Goal: Information Seeking & Learning: Check status

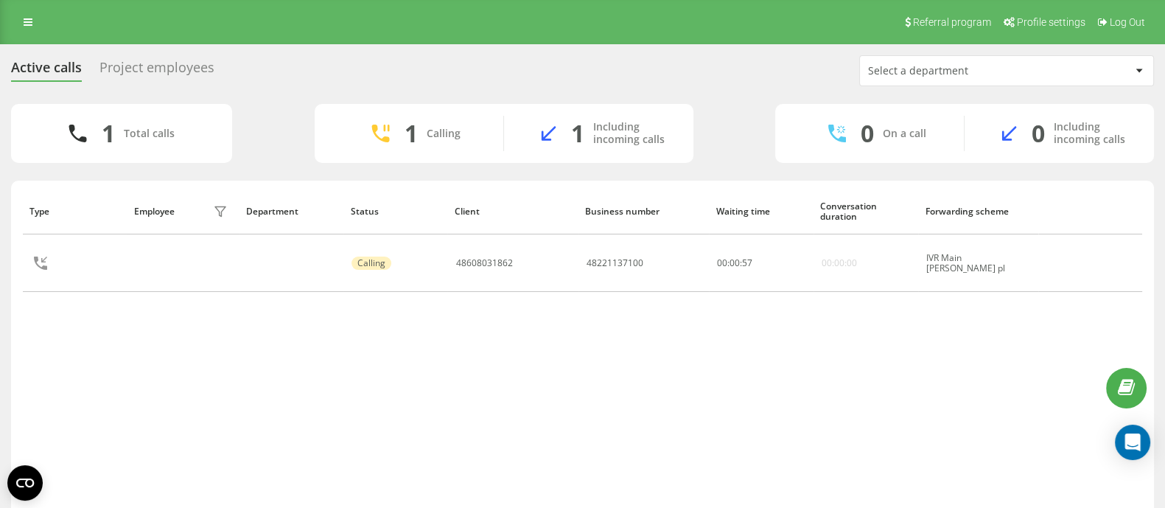
click at [186, 393] on div "Type Employee filter Department Status Client Business number Waiting time Conv…" at bounding box center [582, 353] width 1119 height 330
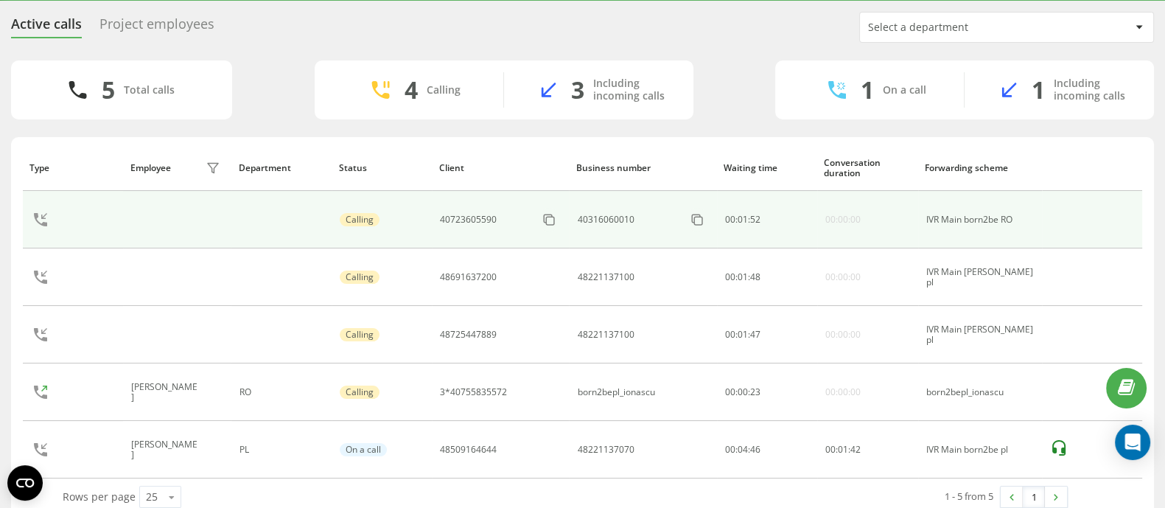
scroll to position [68, 0]
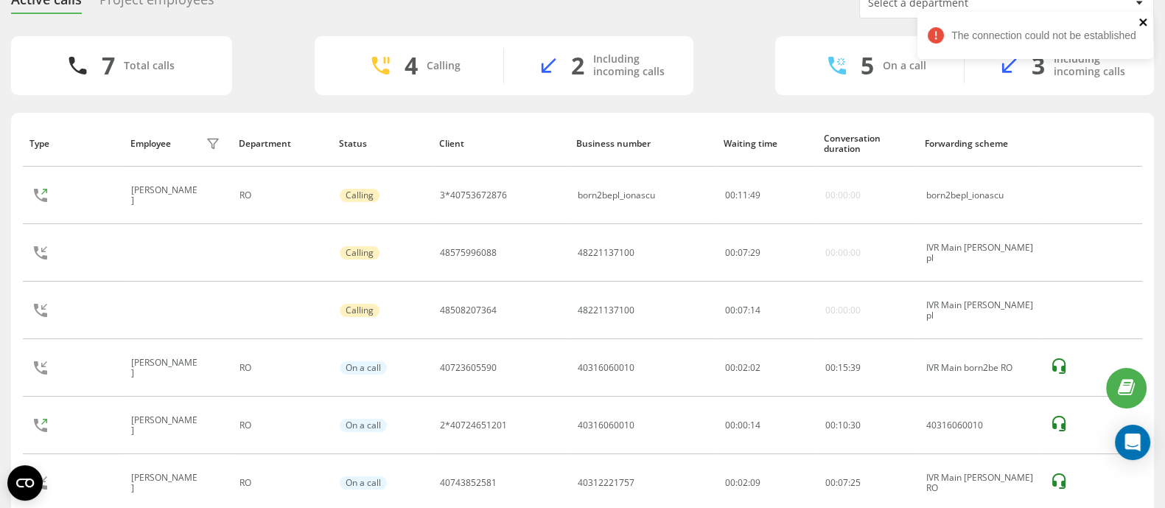
click at [1145, 21] on icon "close" at bounding box center [1143, 22] width 10 height 12
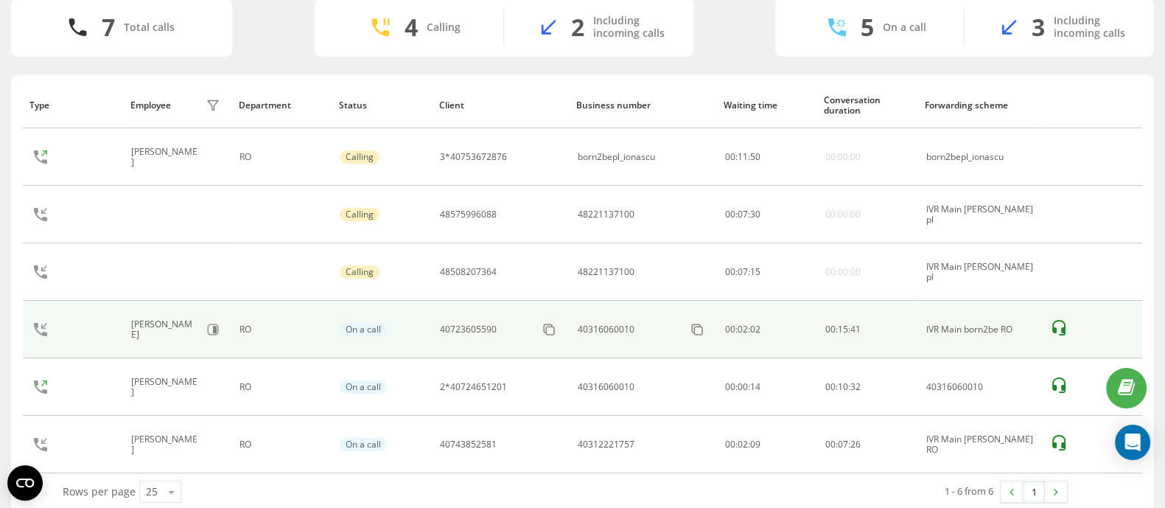
scroll to position [125, 0]
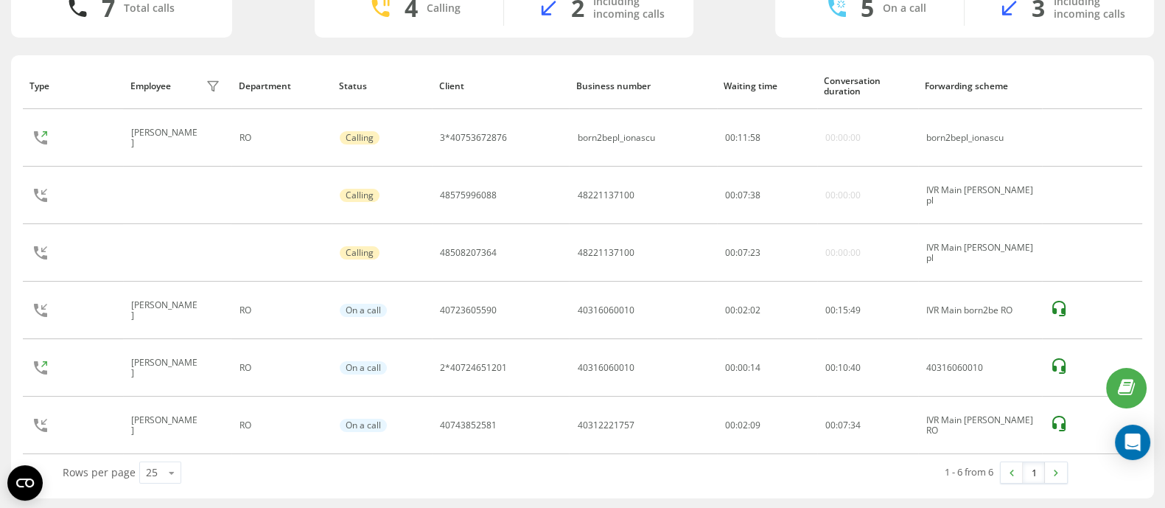
click at [269, 27] on div "7 Total calls 4 Calling 2 Including incoming calls 5 On a call 3 Including inco…" at bounding box center [582, 8] width 1142 height 59
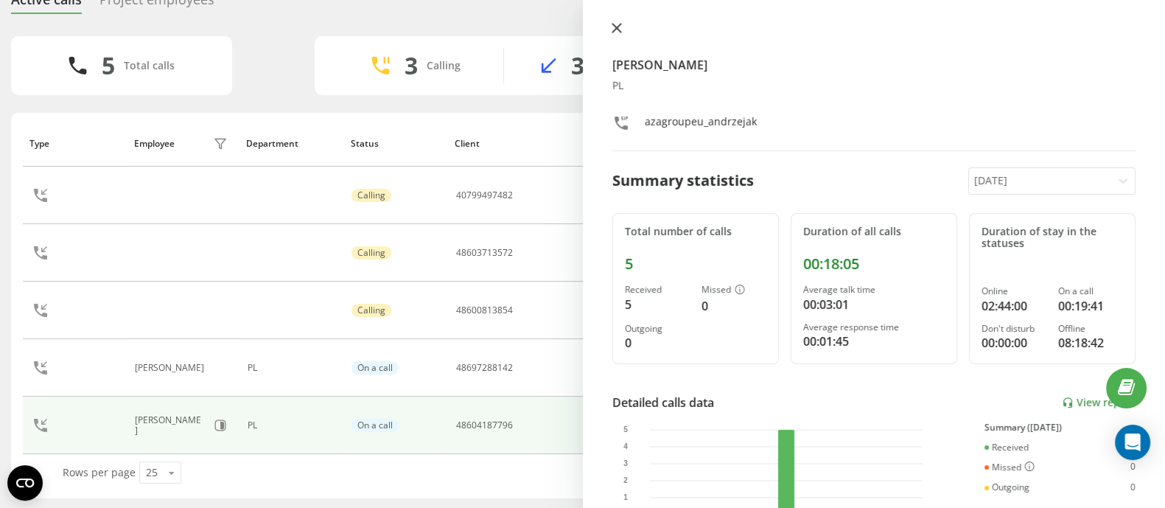
click at [617, 28] on icon at bounding box center [615, 28] width 9 height 9
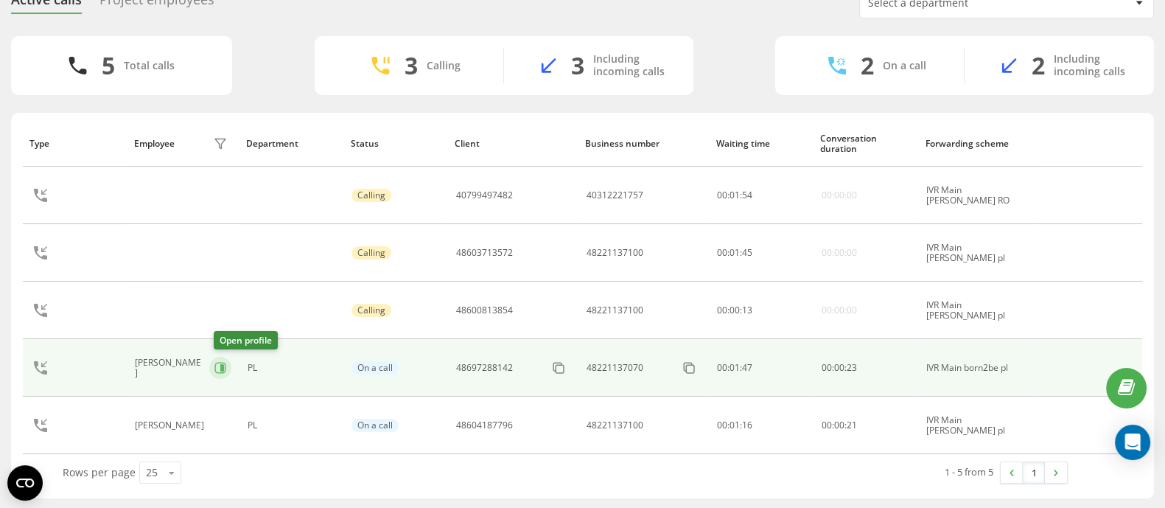
click at [225, 370] on icon at bounding box center [220, 368] width 12 height 12
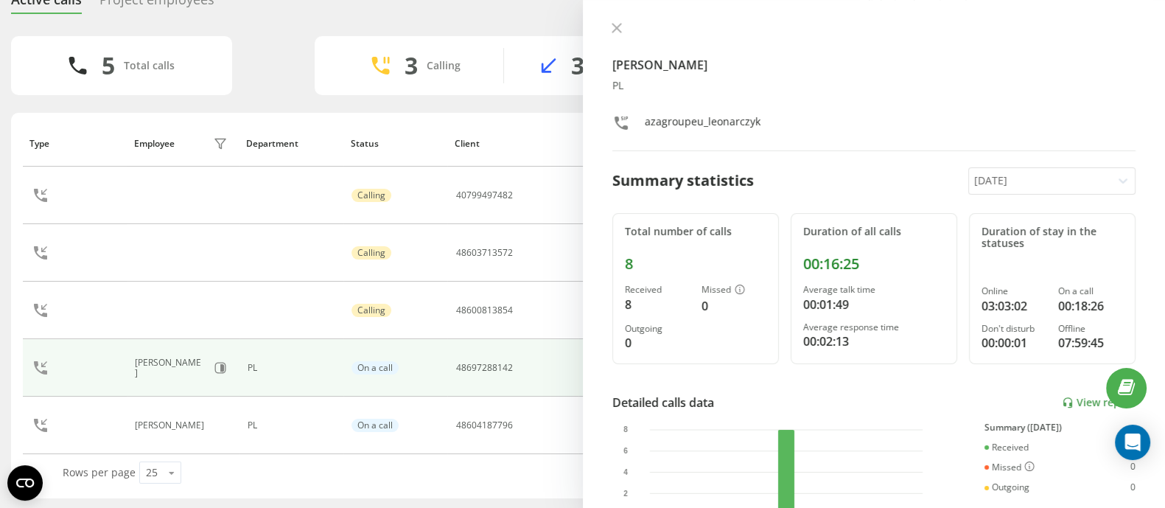
click at [603, 24] on div "Kamil Leonarczyk PL azagroupeu_leonarczyk Summary statistics Today Total number…" at bounding box center [874, 254] width 583 height 508
click at [619, 36] on div at bounding box center [874, 29] width 524 height 15
click at [611, 27] on icon at bounding box center [616, 28] width 10 height 10
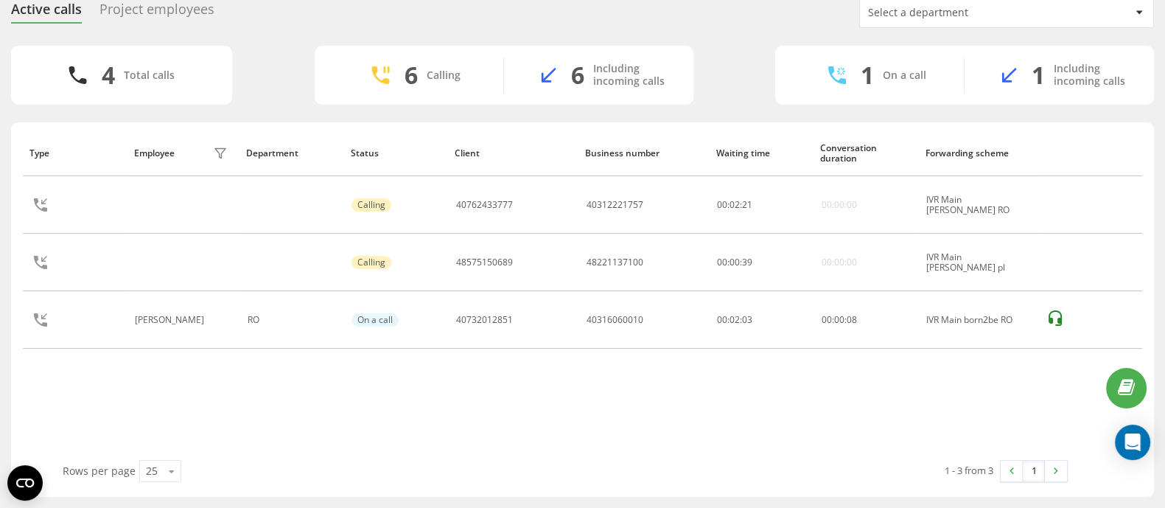
scroll to position [57, 0]
click at [192, 398] on div "Type Employee filter Department Status Client Business number Waiting time Conv…" at bounding box center [582, 295] width 1119 height 330
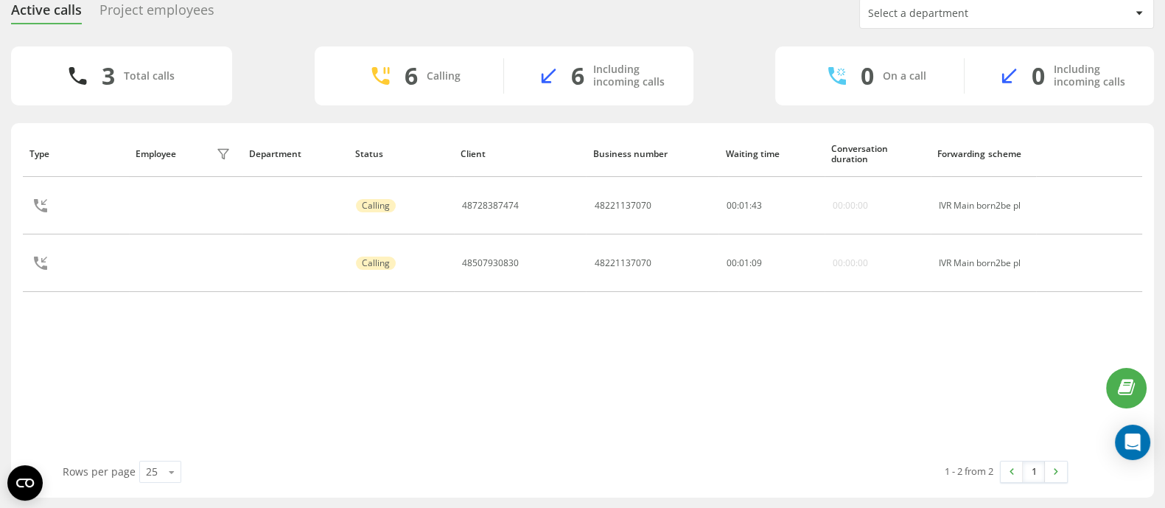
click at [689, 418] on div "Type Employee filter Department Status Client Business number Waiting time Conv…" at bounding box center [582, 295] width 1119 height 330
click at [219, 259] on icon at bounding box center [223, 263] width 12 height 12
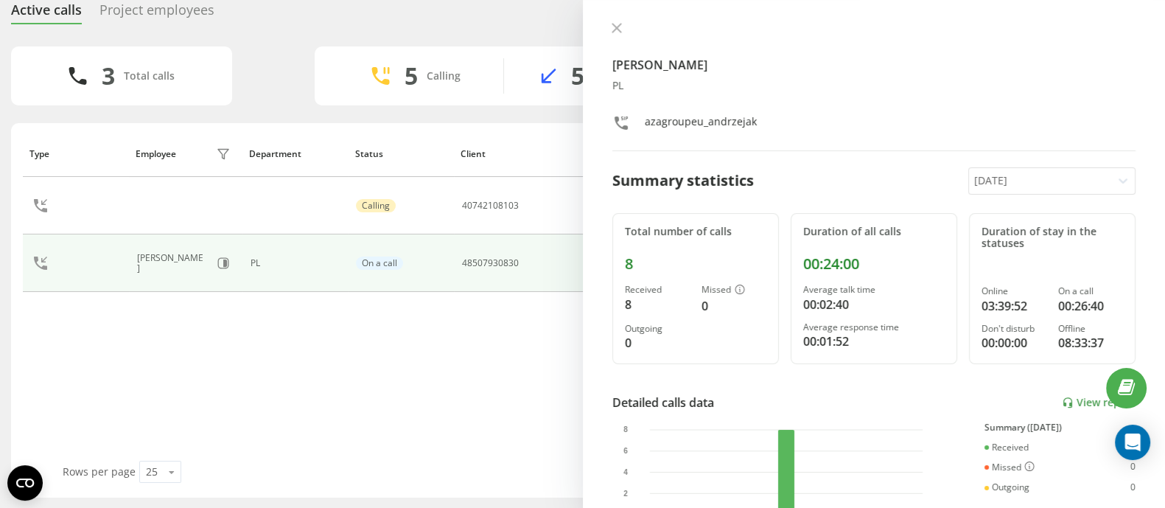
click at [372, 368] on div "Type Employee filter Department Status Client Business number Waiting time Conv…" at bounding box center [582, 295] width 1119 height 330
click at [612, 20] on div "Weronika Andrzejak PL azagroupeu_andrzejak Summary statistics Today Total numbe…" at bounding box center [874, 254] width 583 height 508
click at [615, 37] on div "Weronika Andrzejak PL azagroupeu_andrzejak" at bounding box center [874, 86] width 524 height 129
click at [615, 23] on icon at bounding box center [616, 28] width 10 height 10
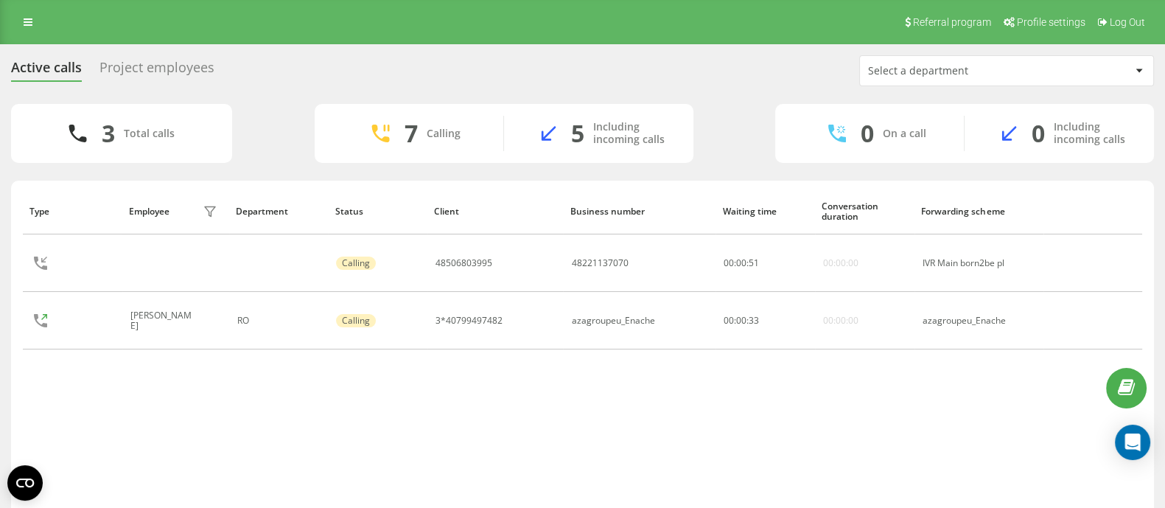
click at [174, 71] on div "Project employees" at bounding box center [156, 71] width 115 height 23
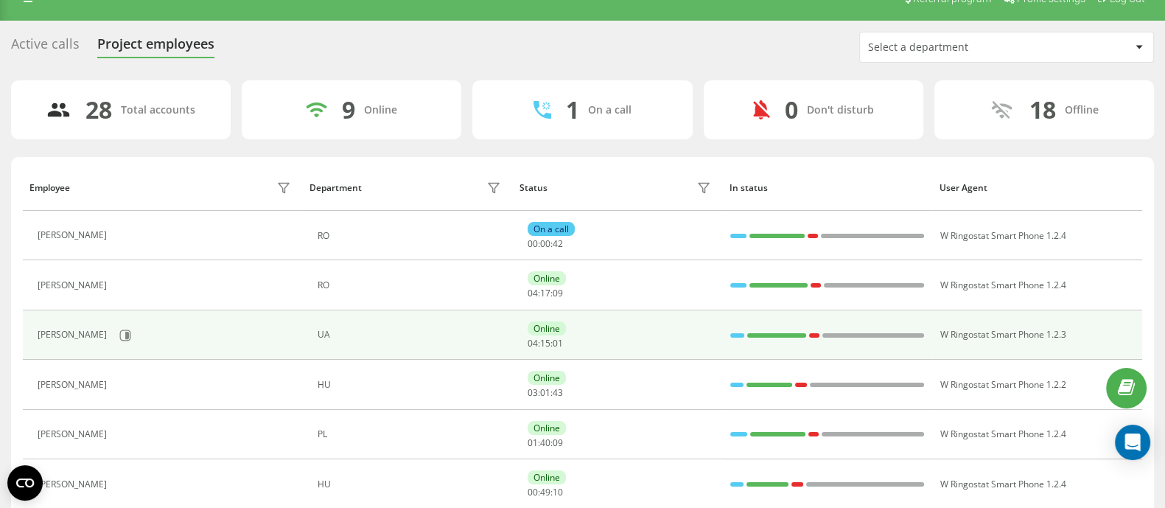
scroll to position [91, 0]
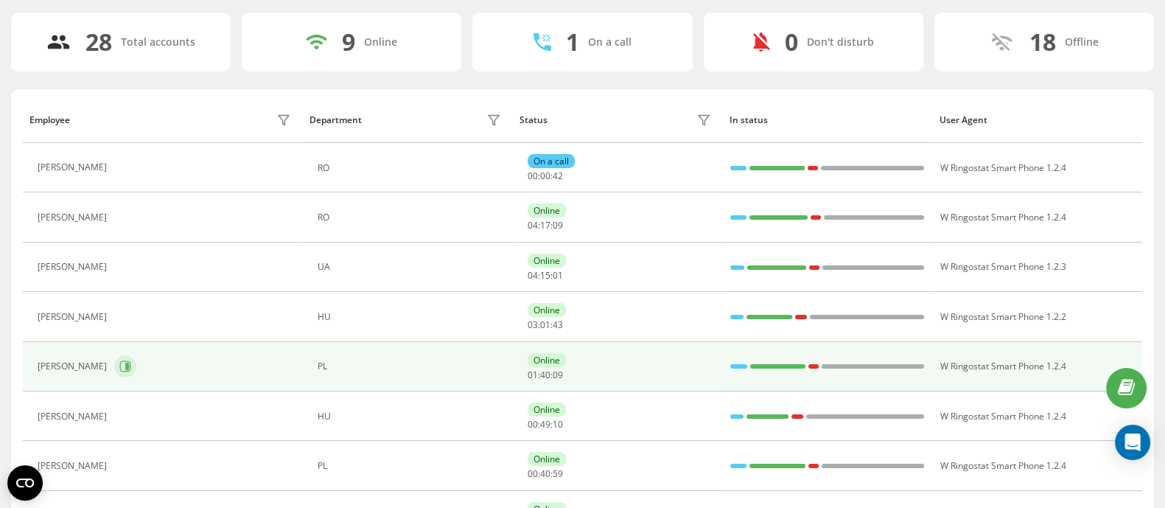
click at [122, 365] on button at bounding box center [125, 366] width 22 height 22
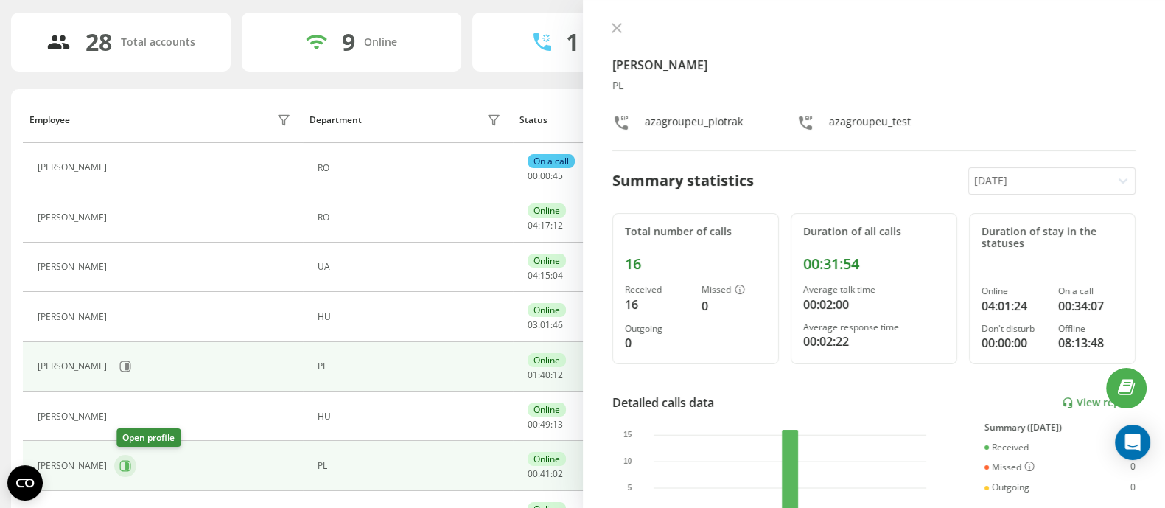
click at [130, 460] on icon at bounding box center [125, 465] width 11 height 11
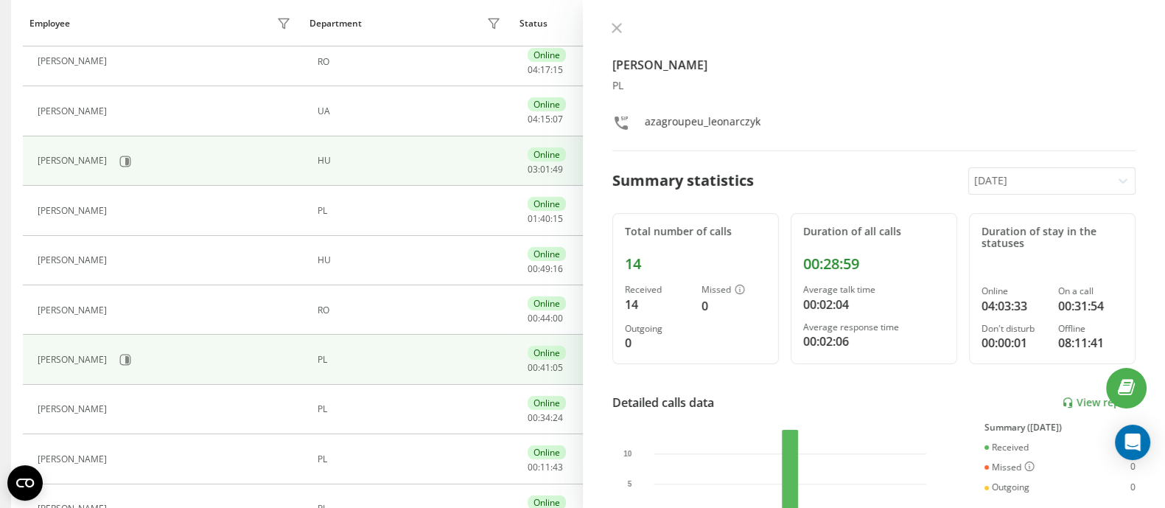
scroll to position [276, 0]
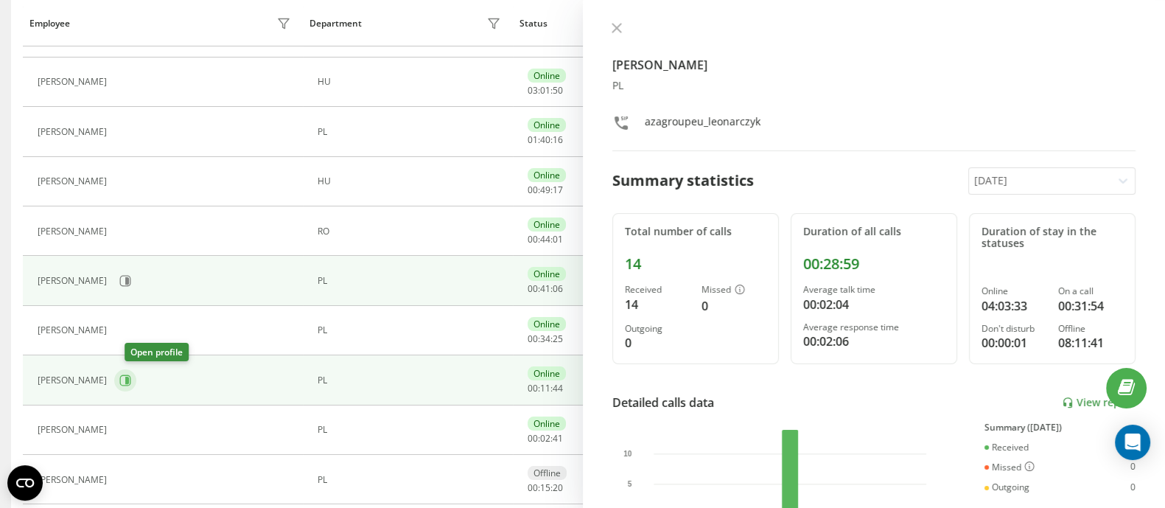
click at [131, 375] on icon at bounding box center [125, 380] width 12 height 12
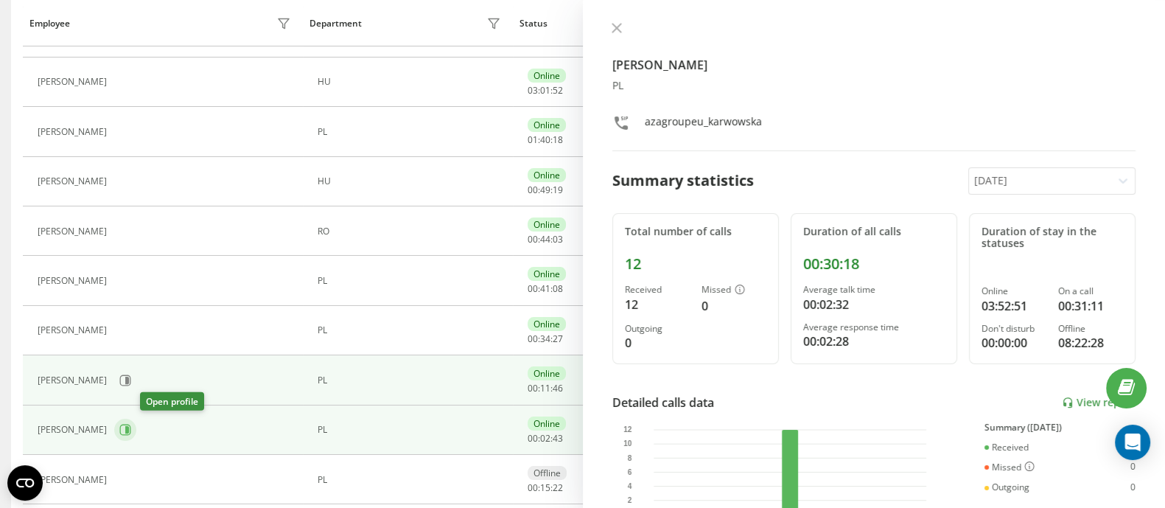
click at [131, 425] on icon at bounding box center [125, 430] width 12 height 12
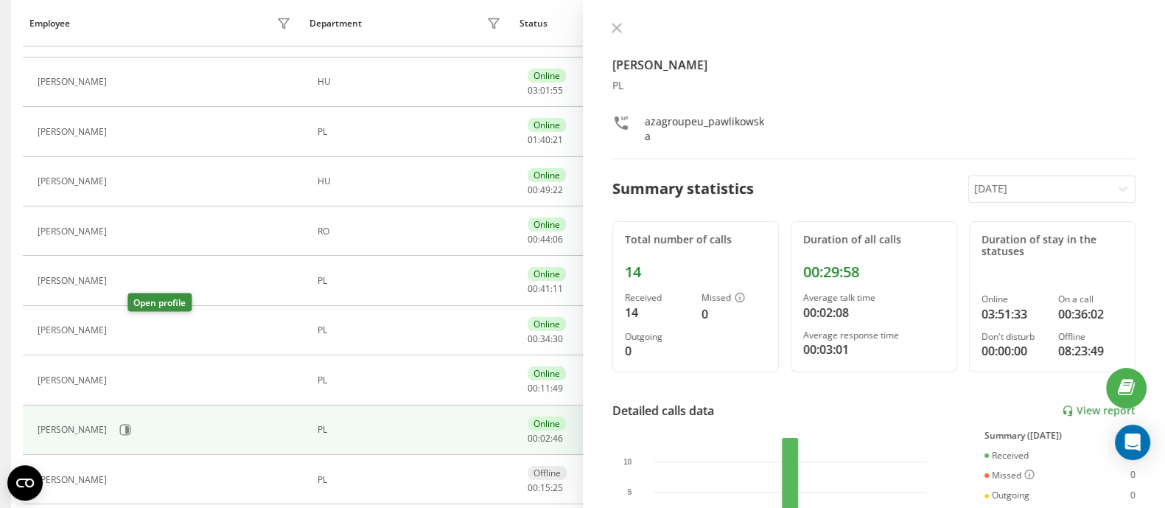
click at [132, 329] on button at bounding box center [123, 332] width 18 height 21
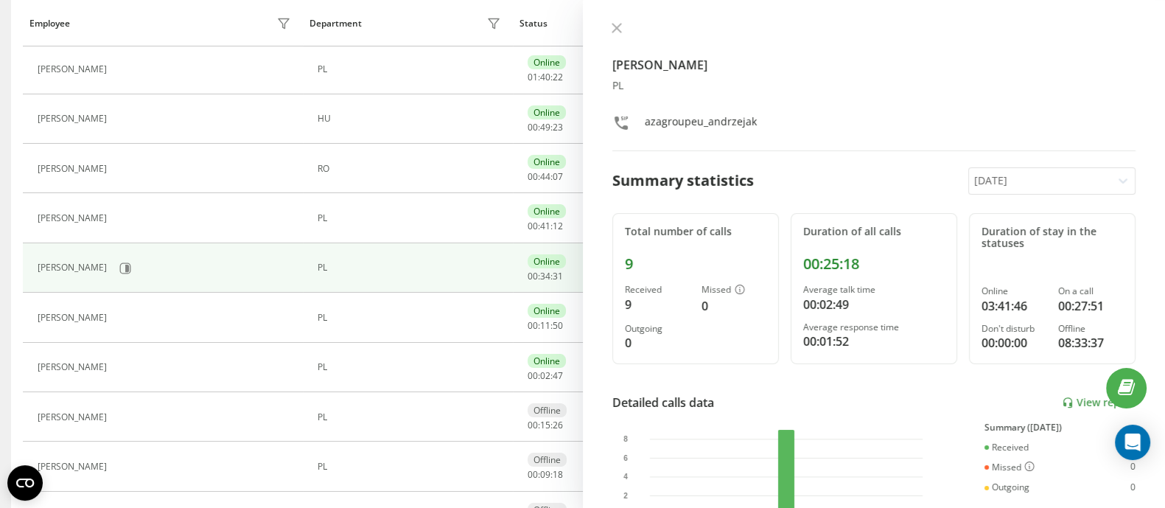
scroll to position [368, 0]
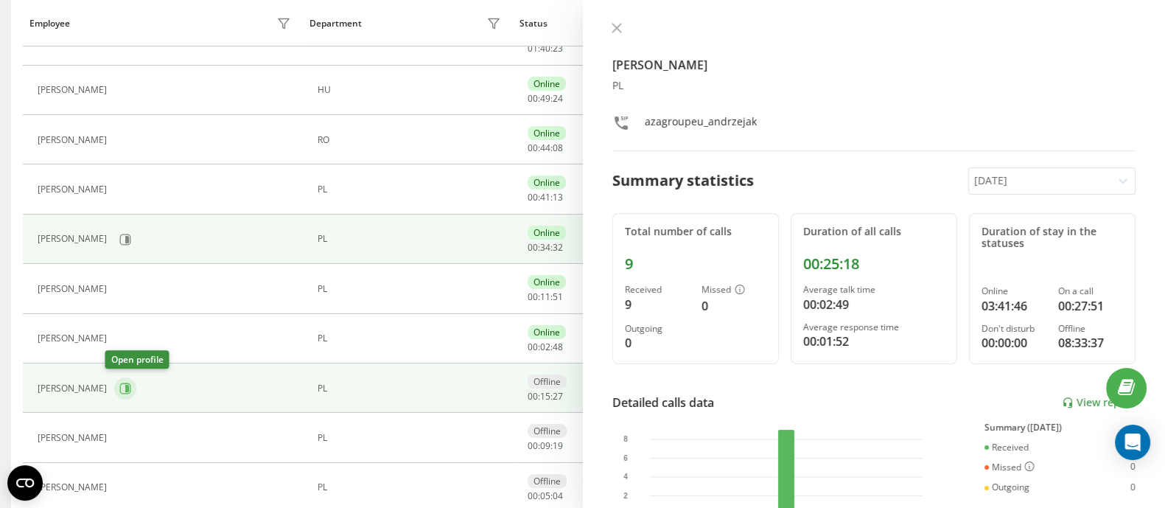
click at [125, 385] on icon at bounding box center [127, 388] width 4 height 7
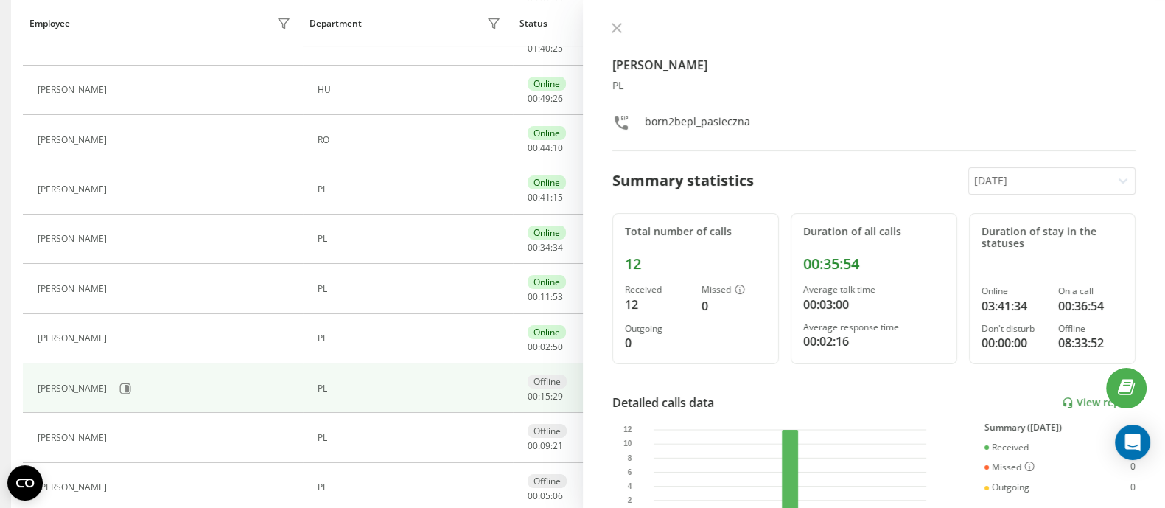
scroll to position [460, 0]
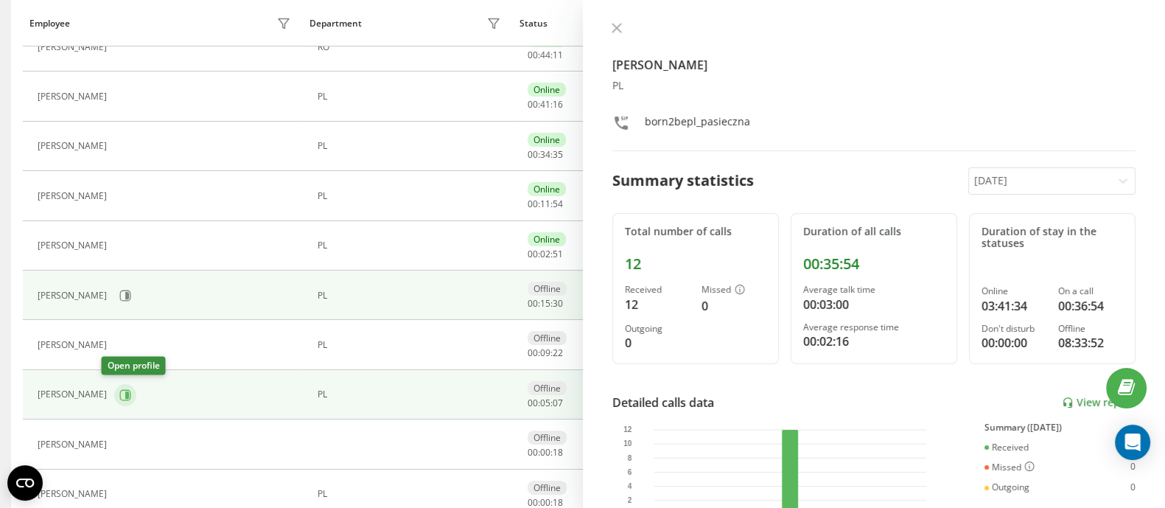
click at [120, 389] on button at bounding box center [125, 395] width 22 height 22
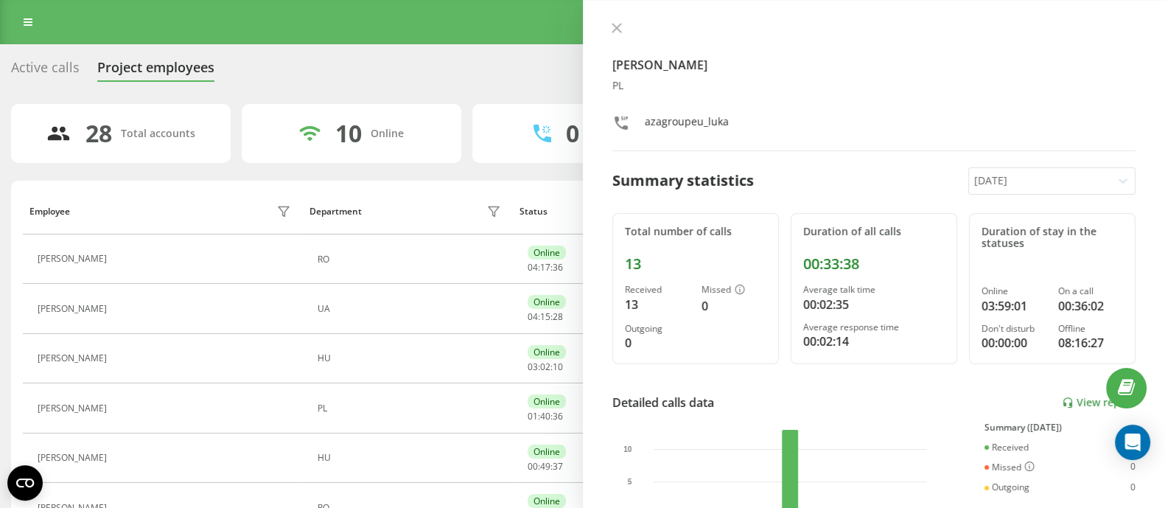
click at [617, 29] on icon at bounding box center [615, 28] width 9 height 9
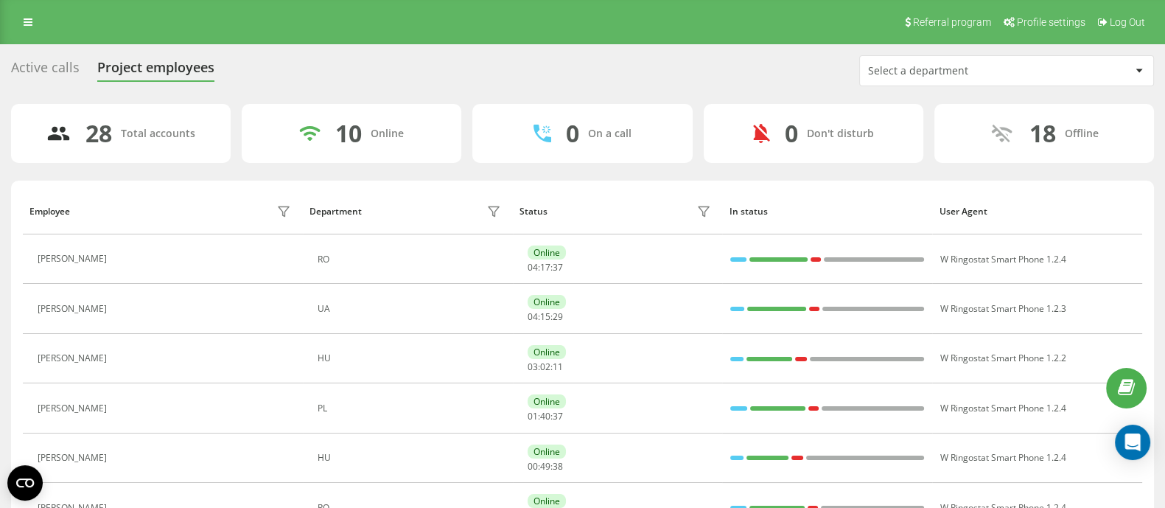
click at [32, 60] on div "Active calls" at bounding box center [45, 71] width 69 height 23
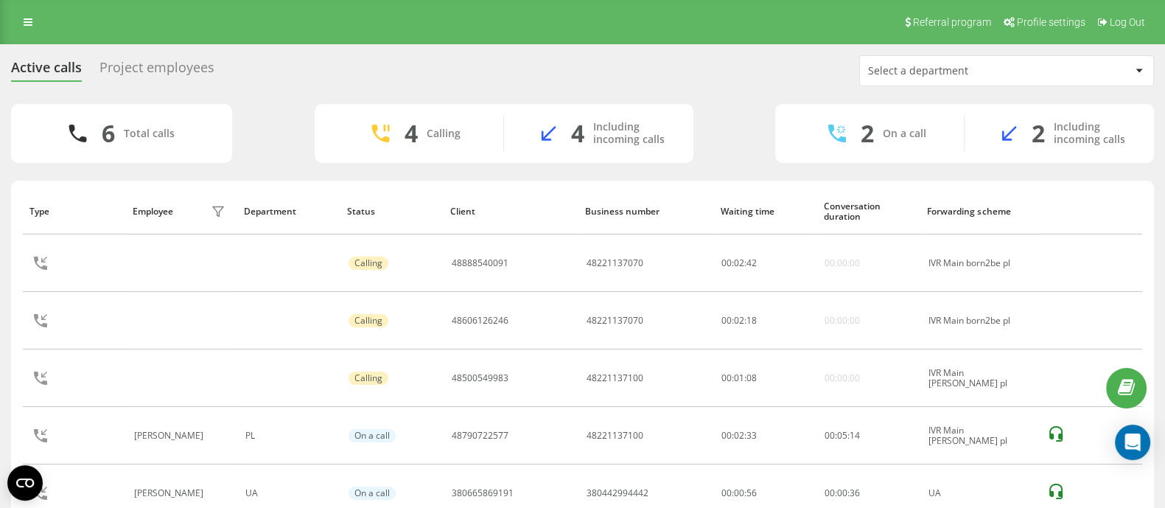
click at [267, 64] on div "Active calls Project employees Select a department" at bounding box center [582, 70] width 1142 height 31
